Goal: Information Seeking & Learning: Learn about a topic

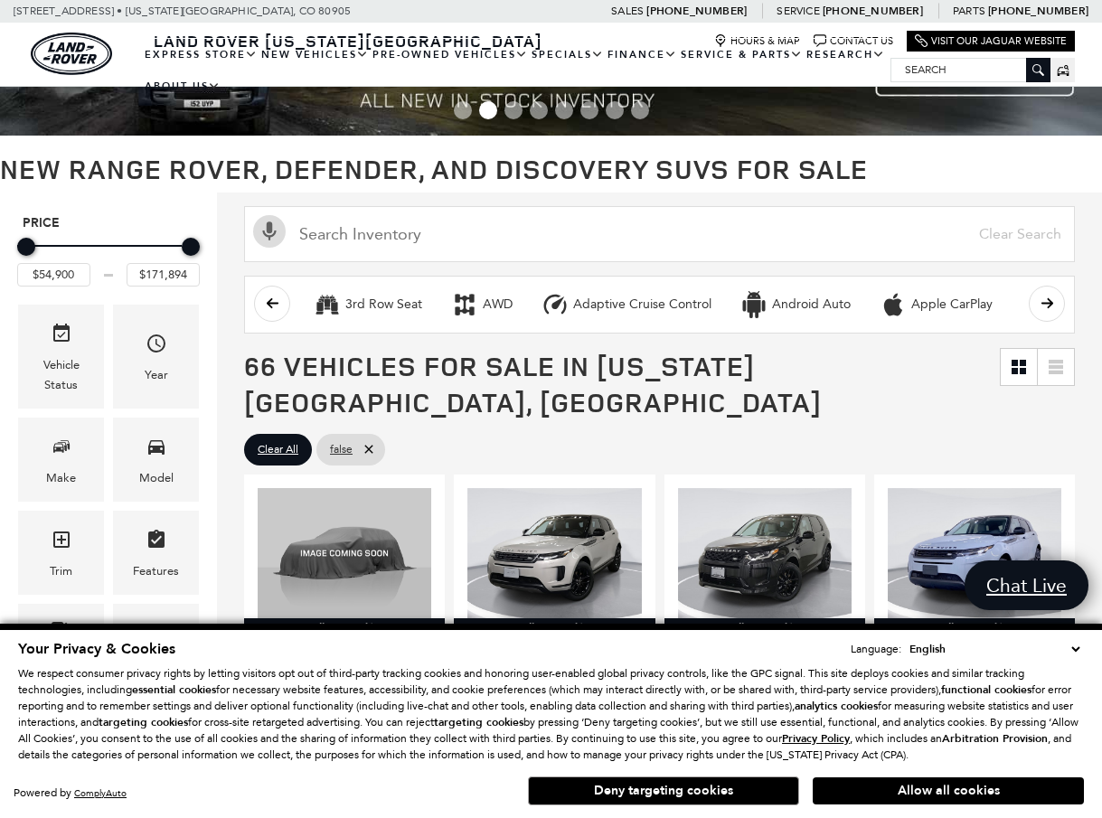
scroll to position [80, 0]
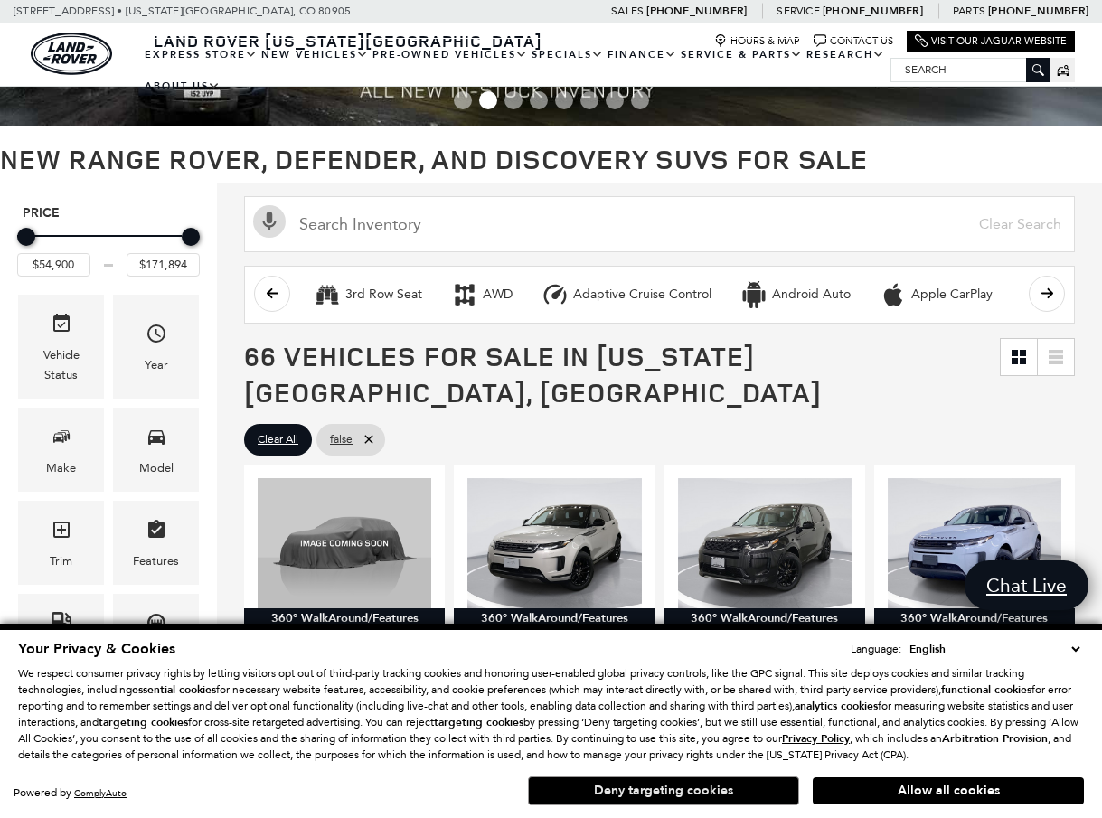
click at [667, 791] on button "Deny targeting cookies" at bounding box center [663, 790] width 271 height 29
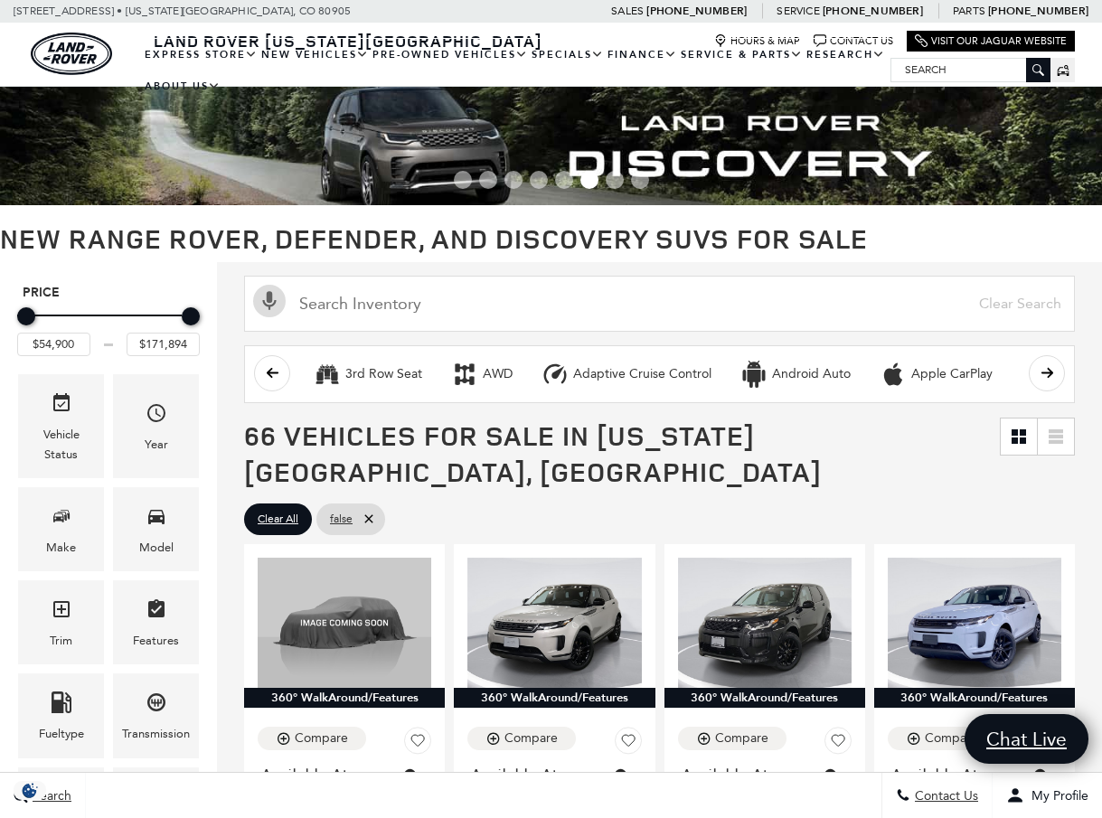
scroll to position [0, 0]
click at [154, 524] on icon "Model" at bounding box center [157, 516] width 22 height 22
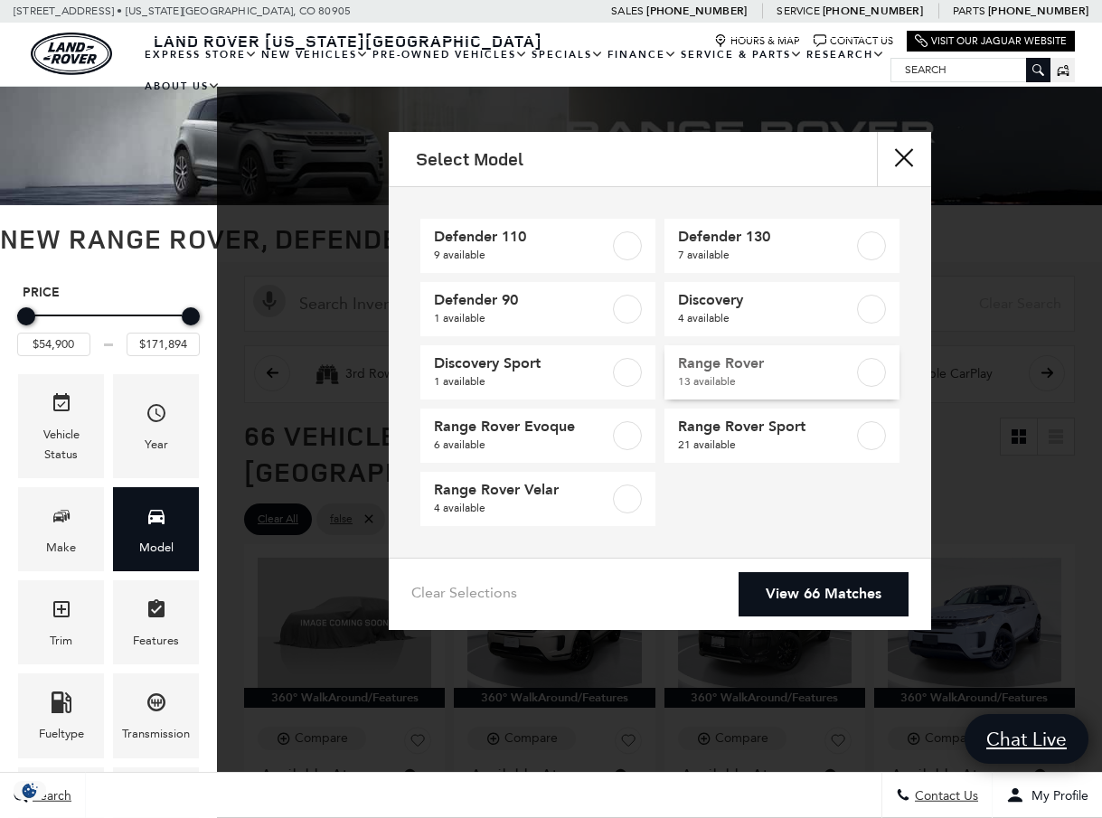
click at [877, 380] on label at bounding box center [871, 372] width 29 height 29
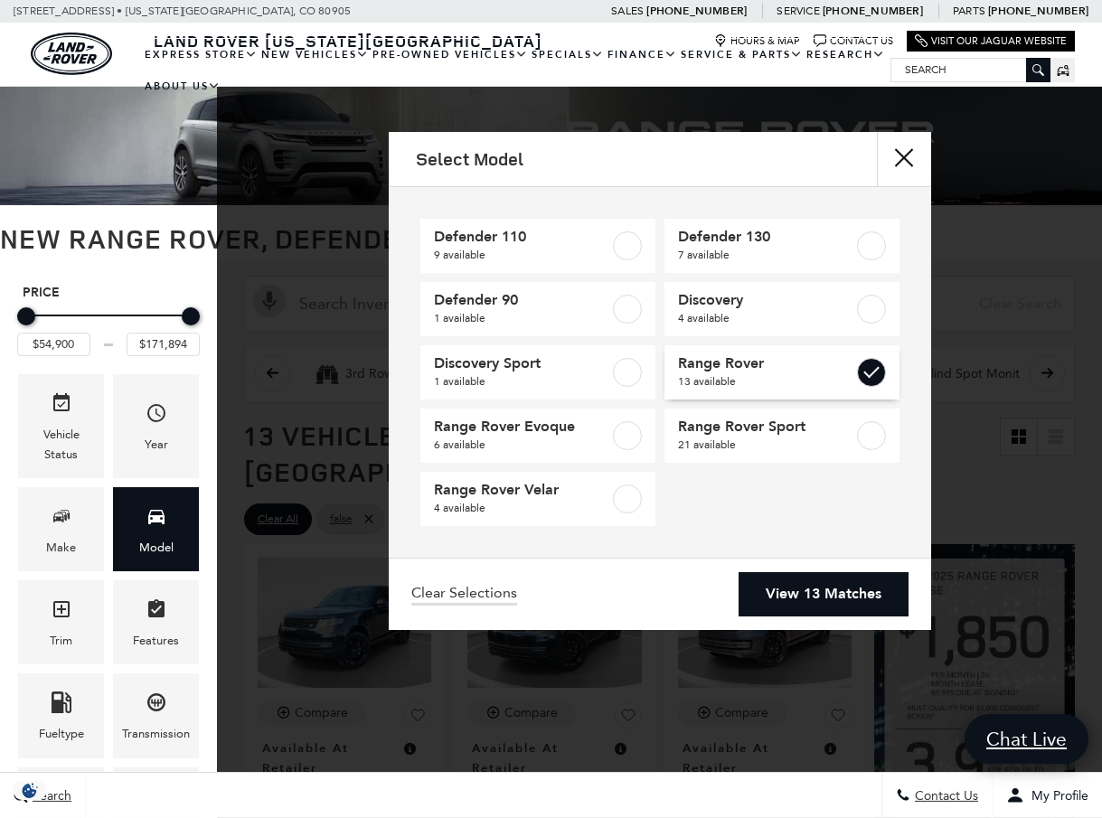
type input "$124,074"
type input "$161,034"
checkbox input "true"
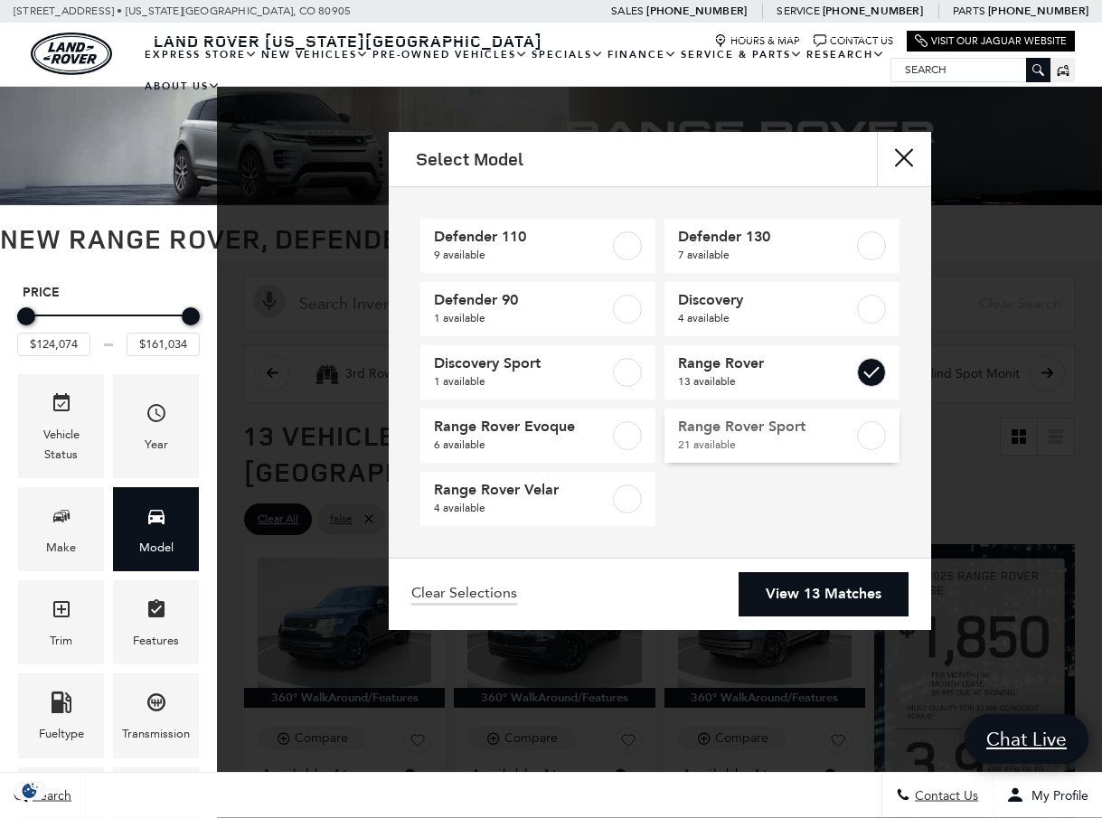
click at [874, 432] on label at bounding box center [871, 435] width 29 height 29
type input "$88,764"
checkbox input "true"
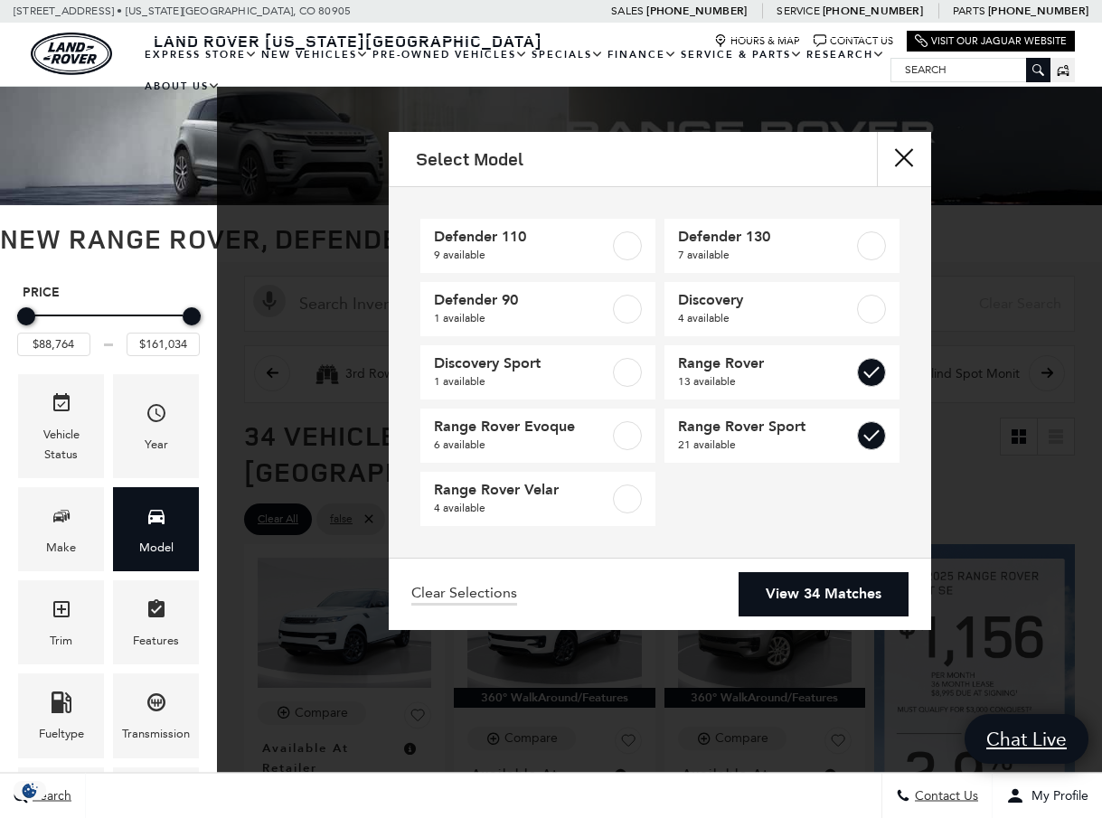
click at [825, 588] on link "View 34 Matches" at bounding box center [823, 594] width 170 height 44
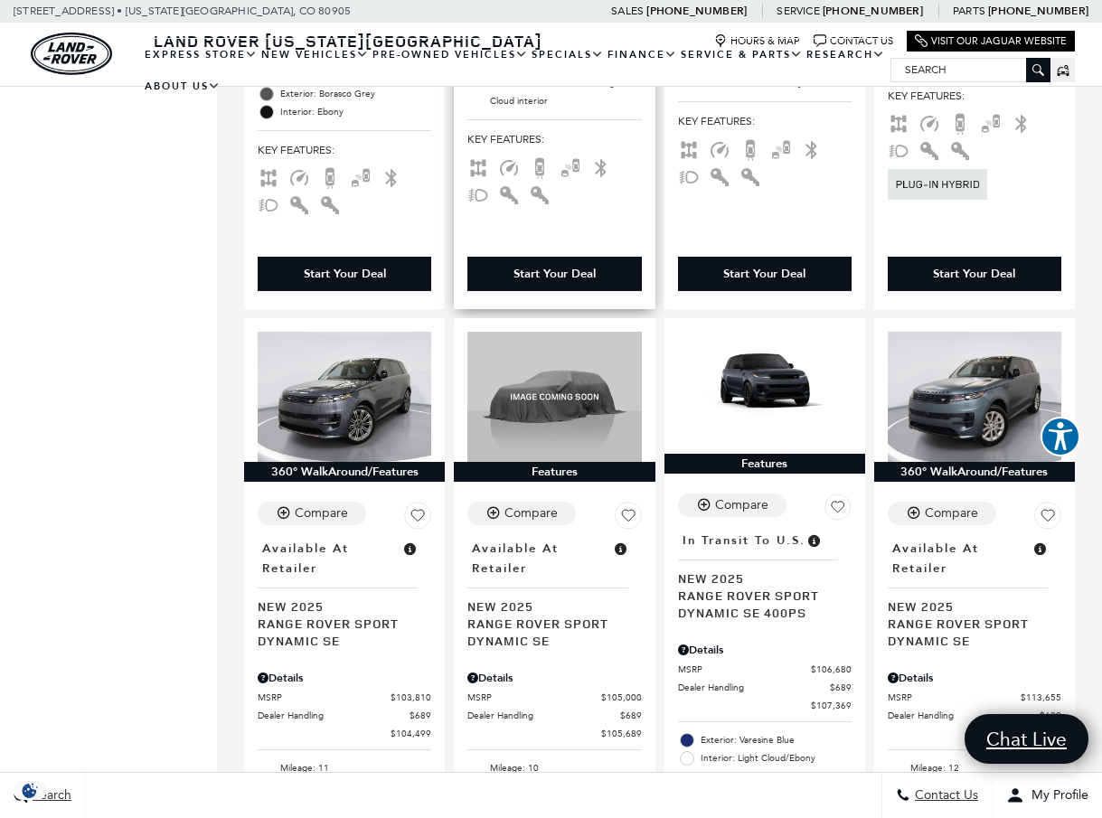
scroll to position [2989, 0]
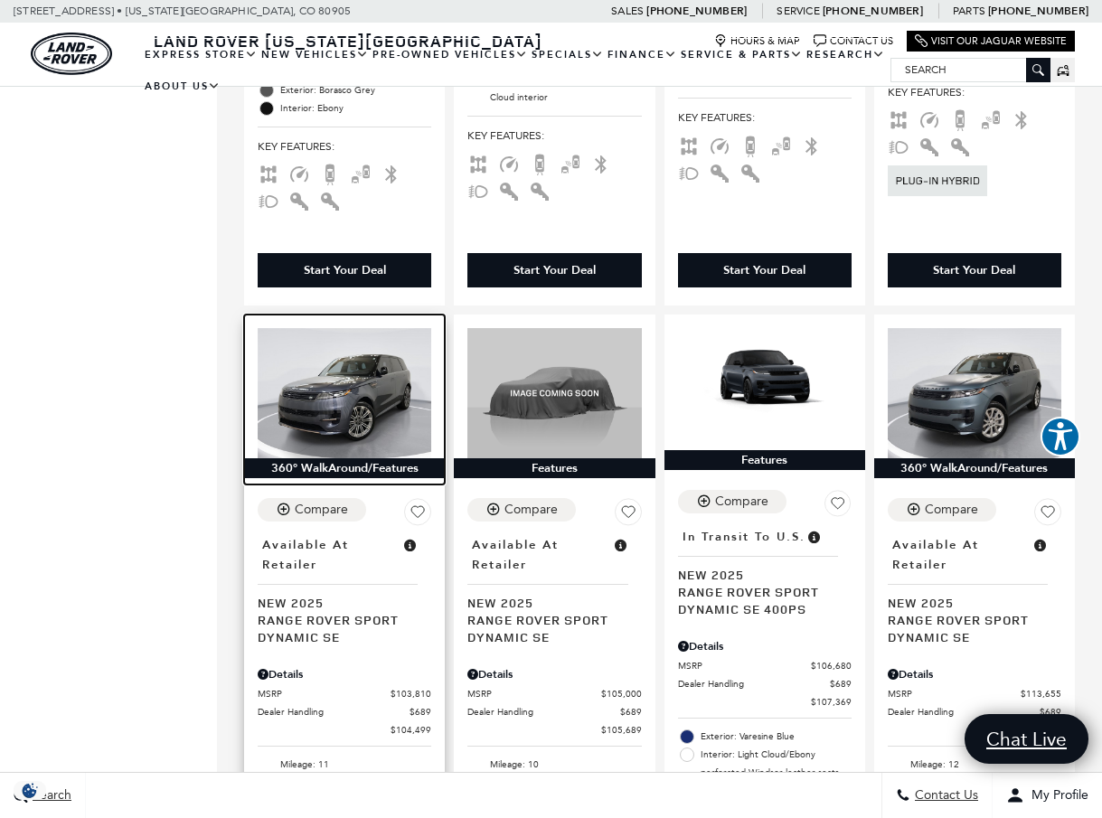
click at [356, 357] on img at bounding box center [345, 393] width 174 height 130
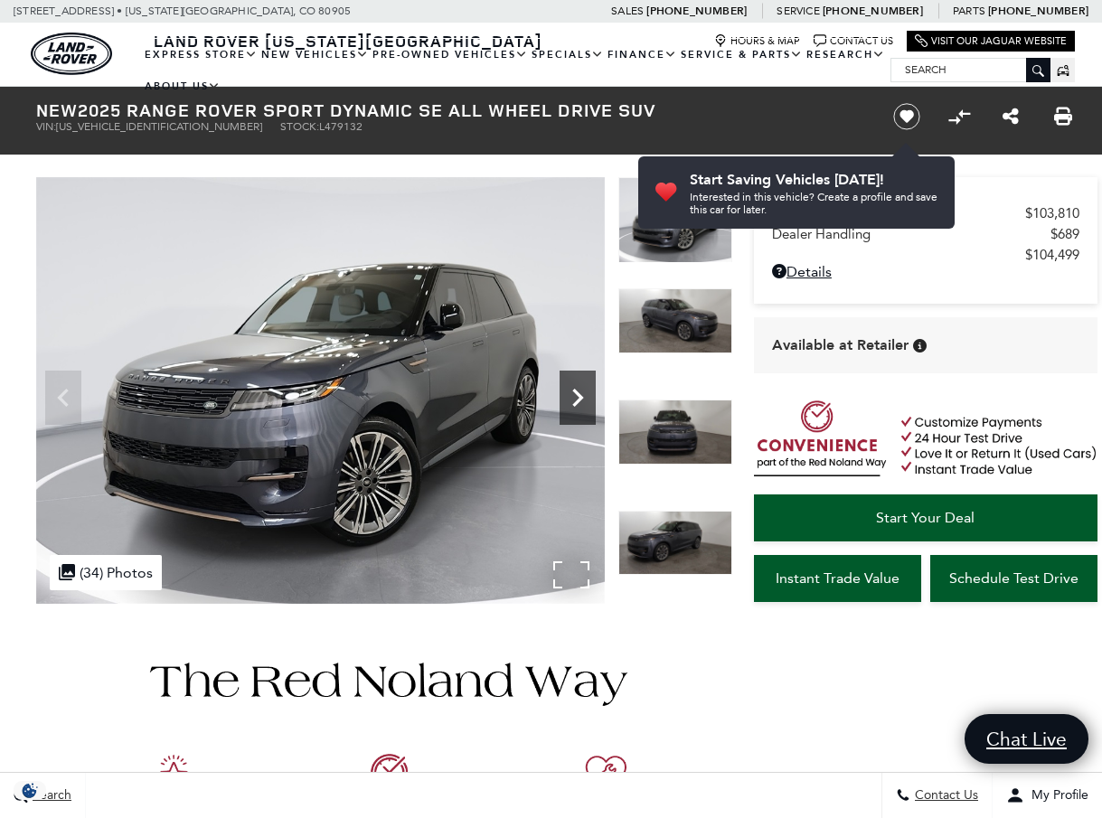
click at [575, 397] on icon "Next" at bounding box center [577, 398] width 36 height 36
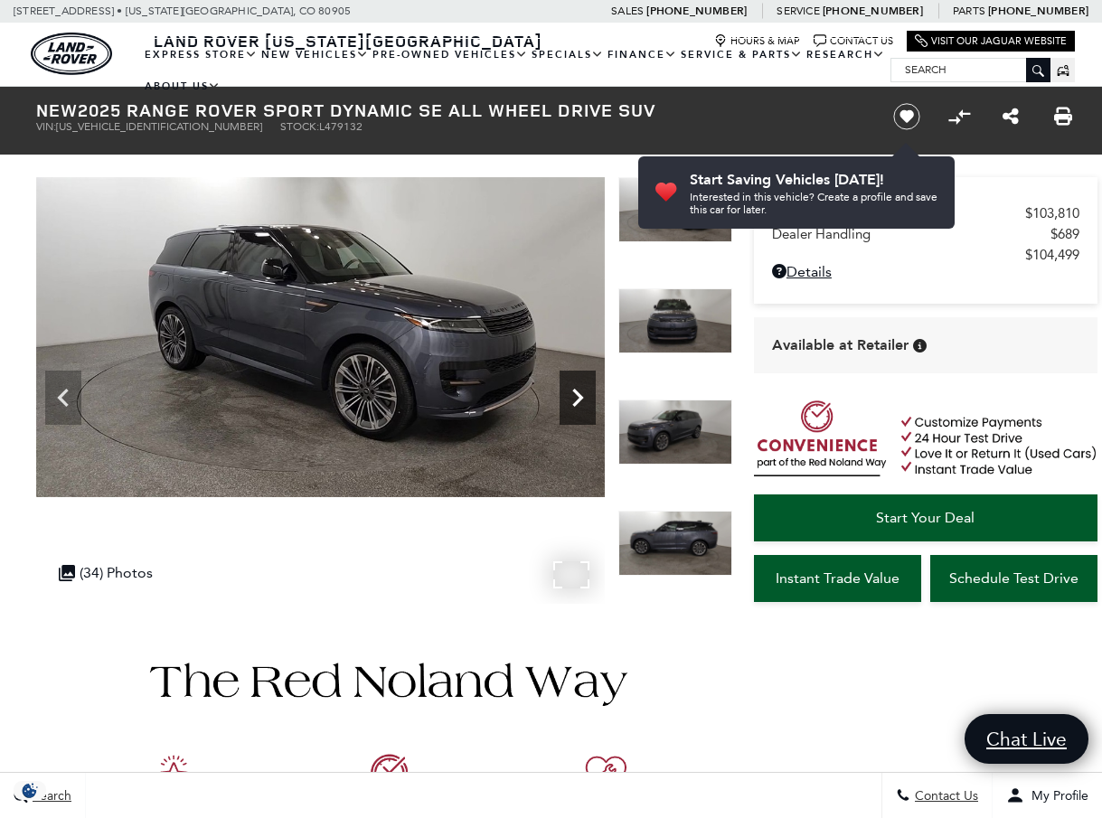
click at [575, 397] on icon "Next" at bounding box center [577, 398] width 36 height 36
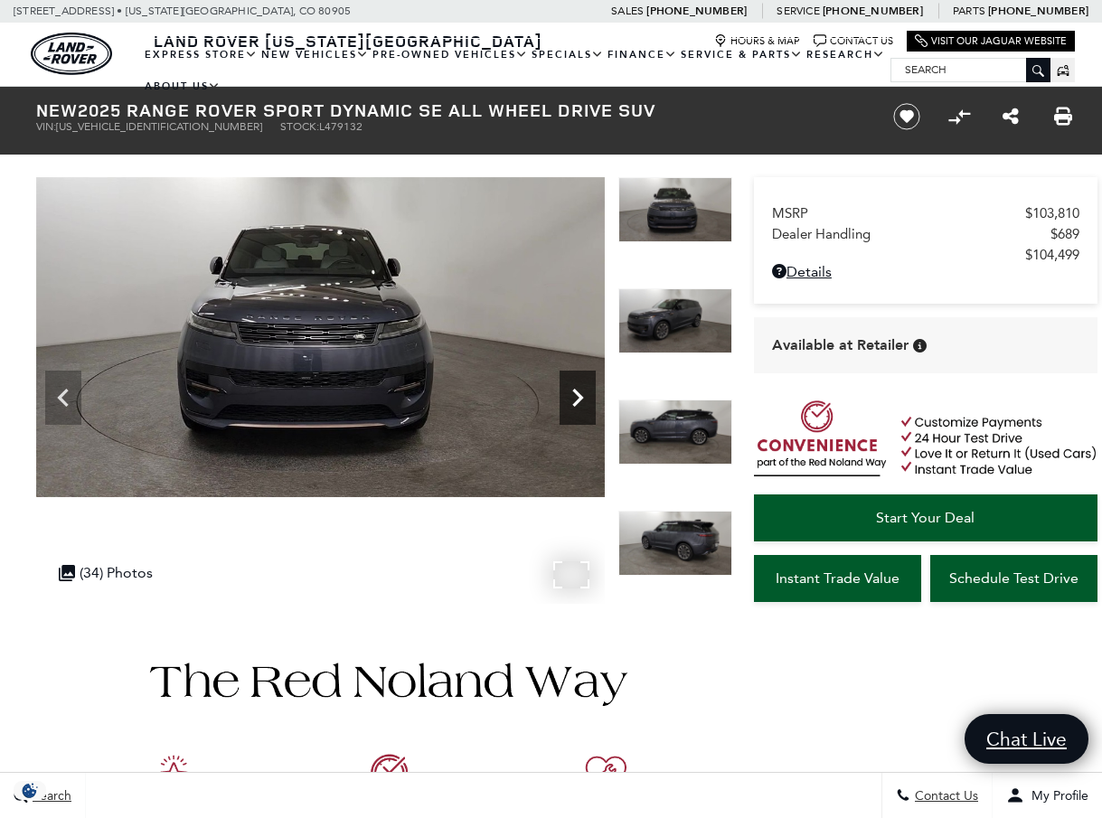
click at [575, 397] on icon "Next" at bounding box center [577, 398] width 36 height 36
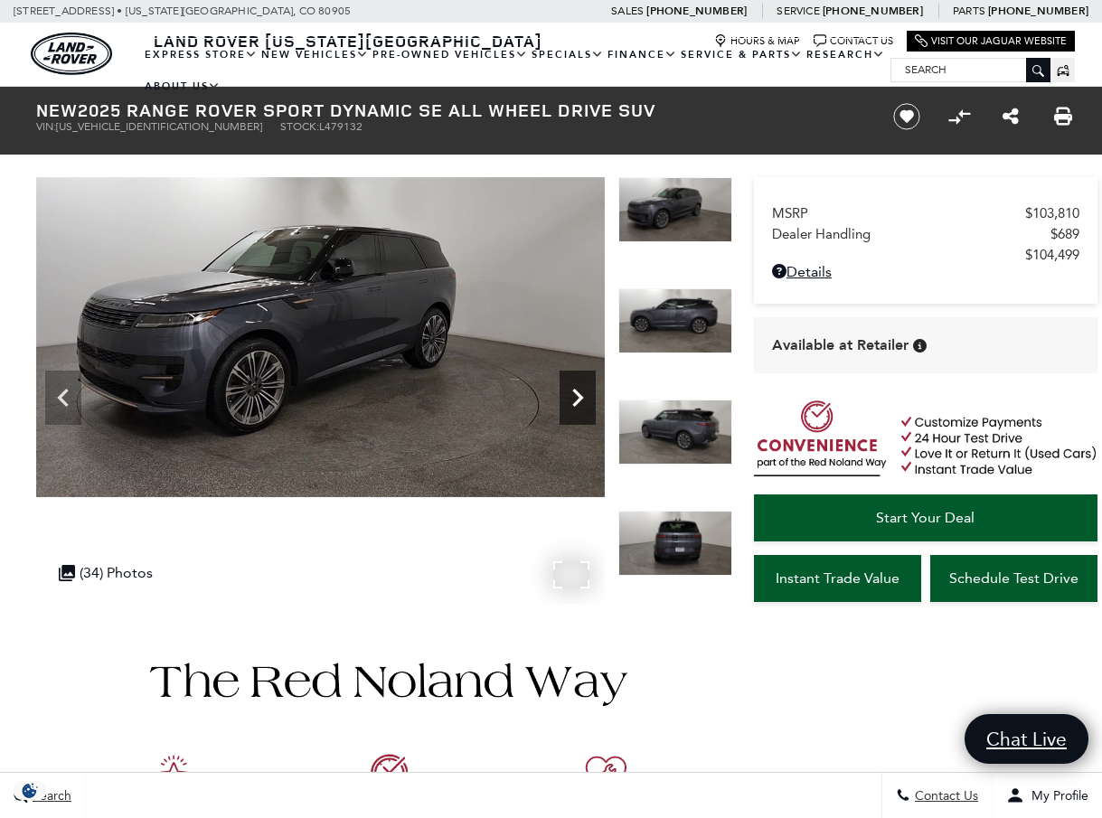
click at [575, 397] on icon "Next" at bounding box center [577, 398] width 36 height 36
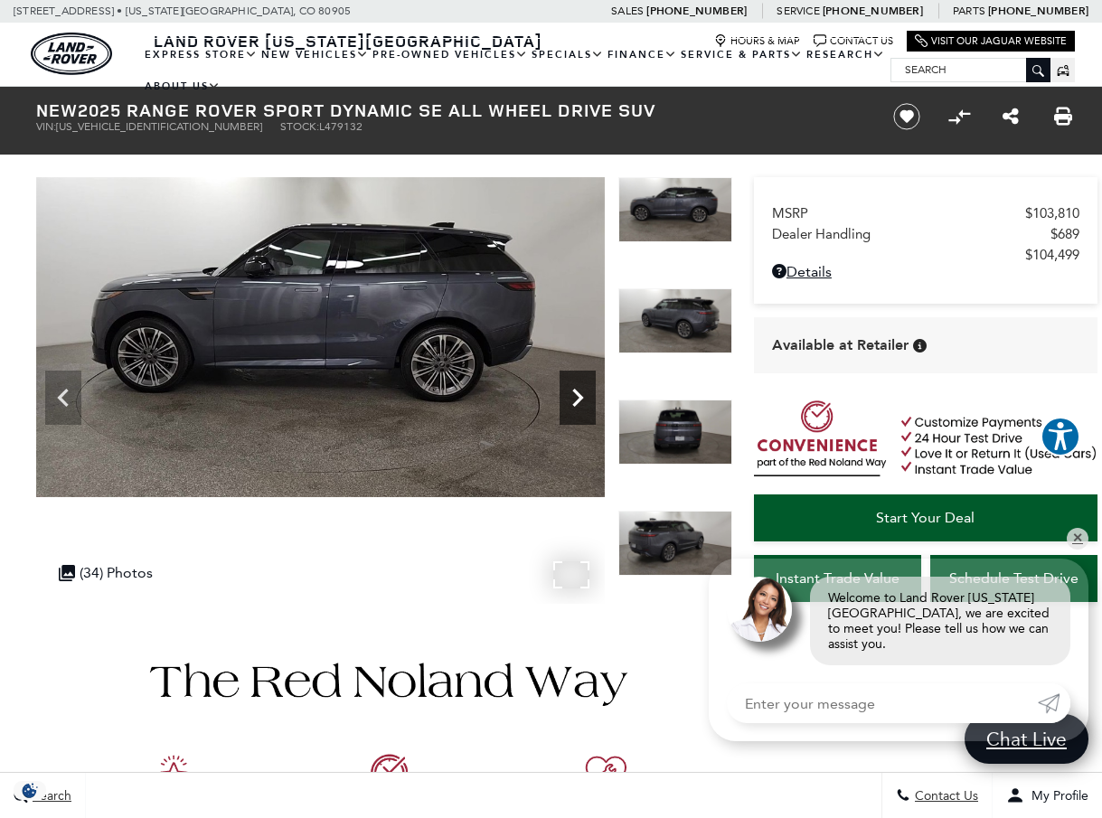
click at [575, 397] on icon "Next" at bounding box center [577, 398] width 36 height 36
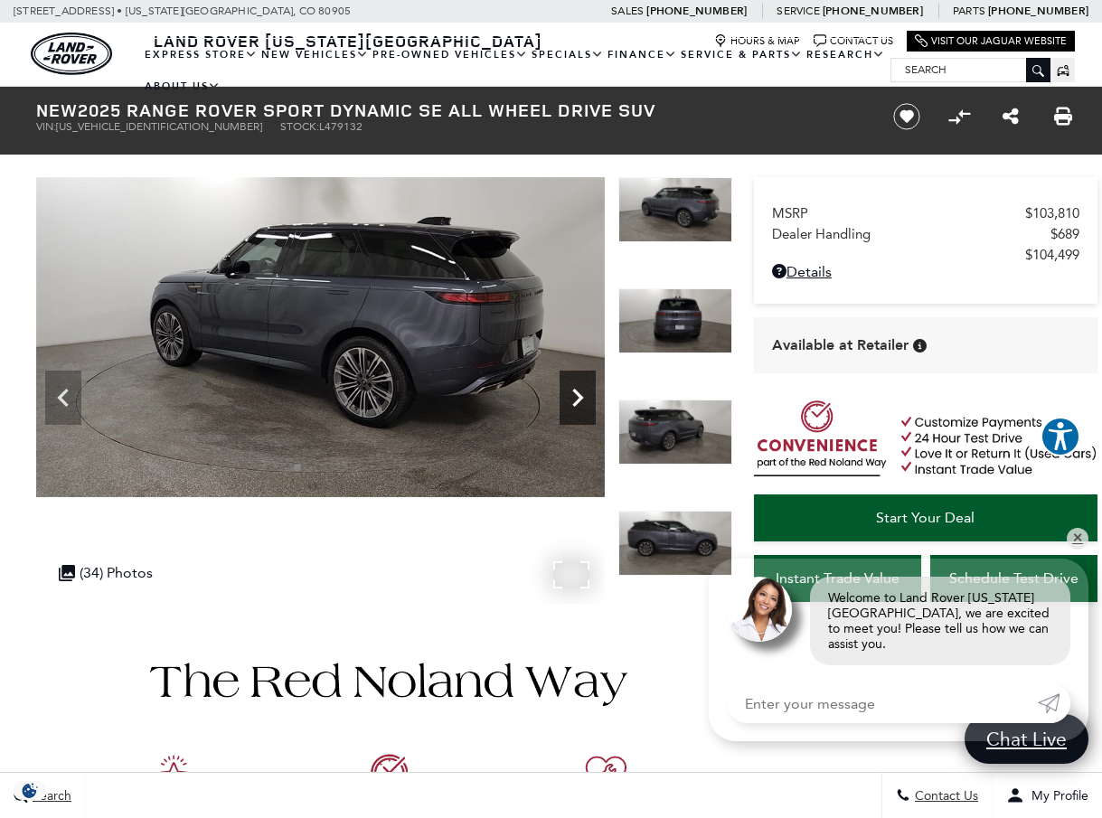
click at [575, 397] on icon "Next" at bounding box center [577, 398] width 36 height 36
